Goal: Transaction & Acquisition: Purchase product/service

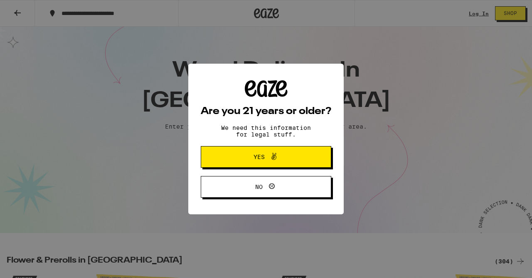
click at [230, 167] on button "Yes" at bounding box center [266, 157] width 130 height 22
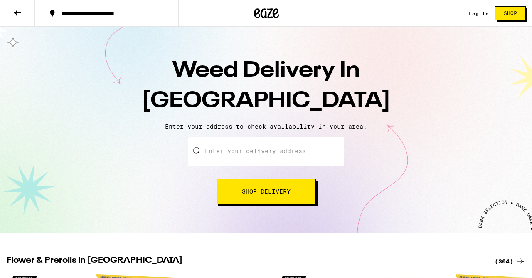
click at [223, 153] on input "Enter your delivery address" at bounding box center [266, 150] width 156 height 29
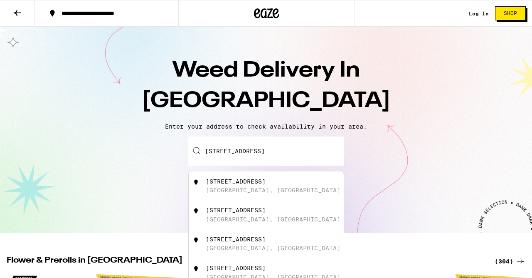
click at [305, 184] on div "[STREET_ADDRESS]" at bounding box center [280, 186] width 148 height 16
type input "[STREET_ADDRESS]"
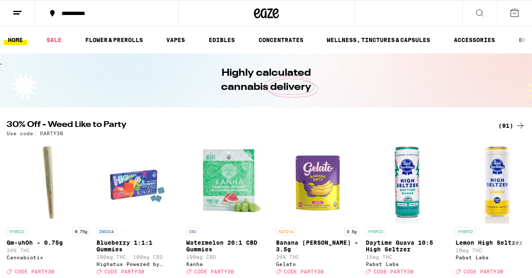
click at [7, 12] on button at bounding box center [17, 13] width 35 height 26
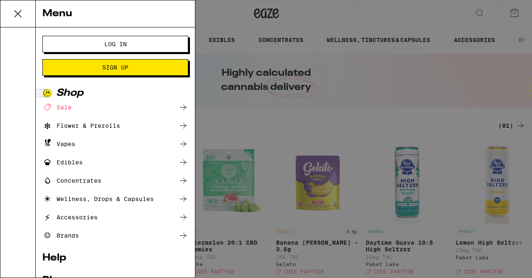
scroll to position [49, 0]
